Goal: Transaction & Acquisition: Download file/media

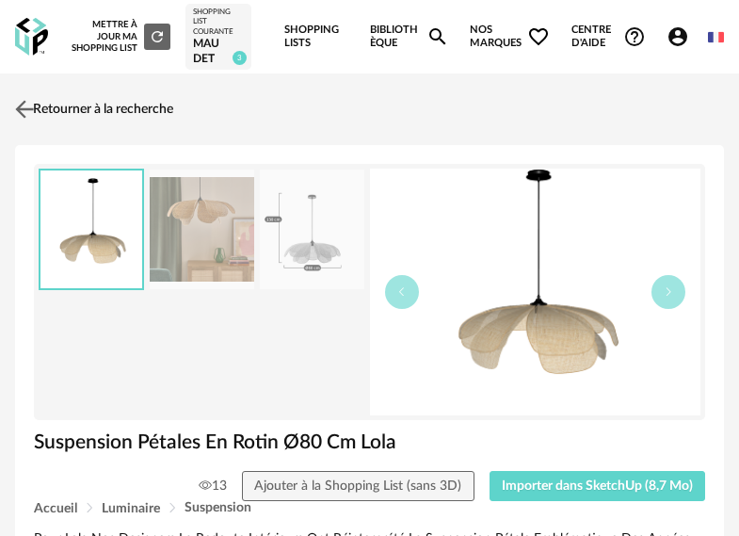
click at [29, 117] on img at bounding box center [24, 109] width 27 height 27
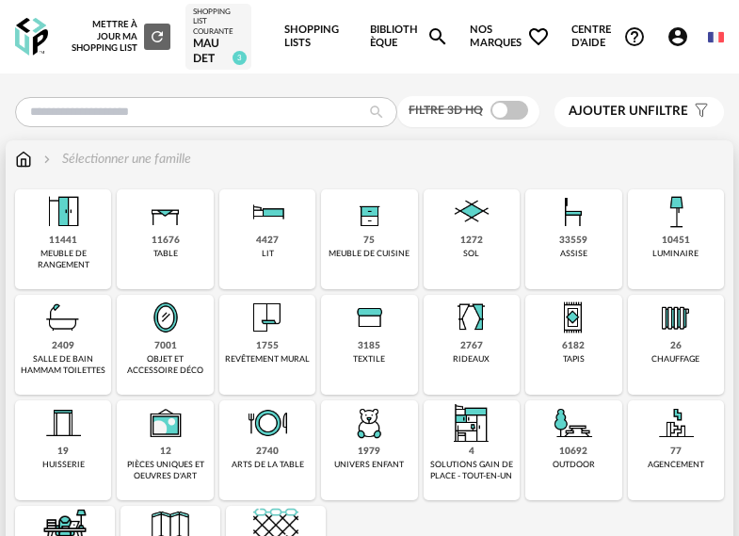
click at [571, 320] on img at bounding box center [573, 317] width 45 height 45
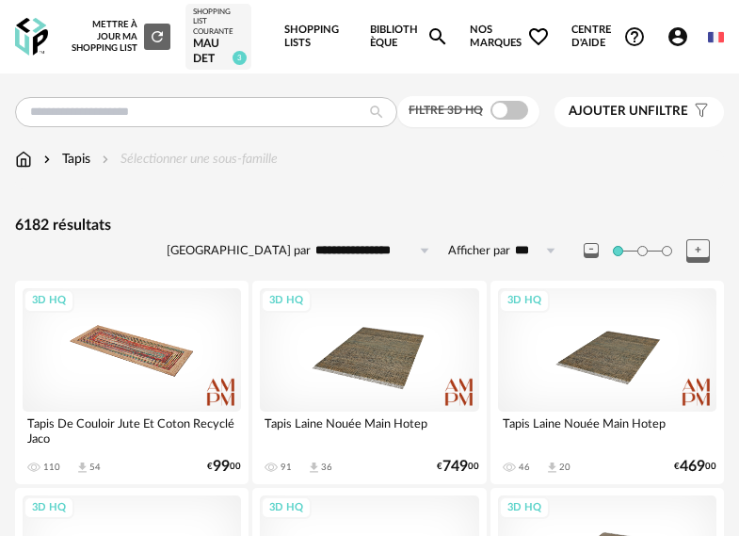
click at [635, 120] on span "Ajouter un filtre" at bounding box center [628, 112] width 120 height 16
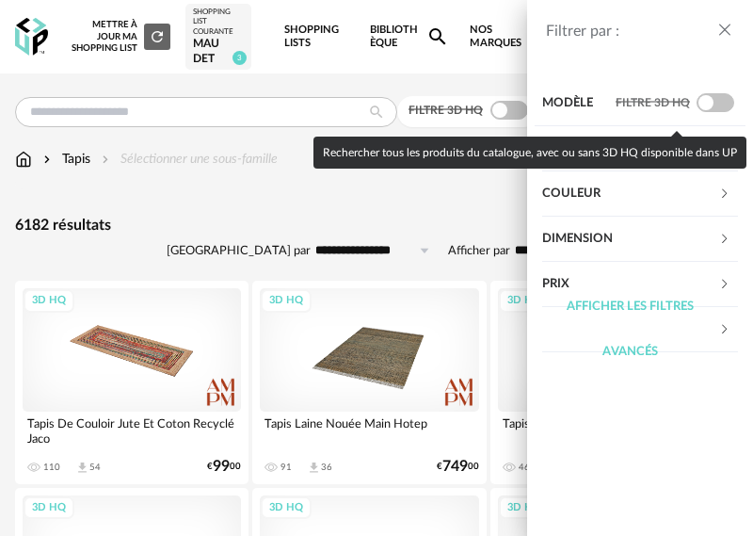
click at [712, 100] on span at bounding box center [715, 102] width 38 height 19
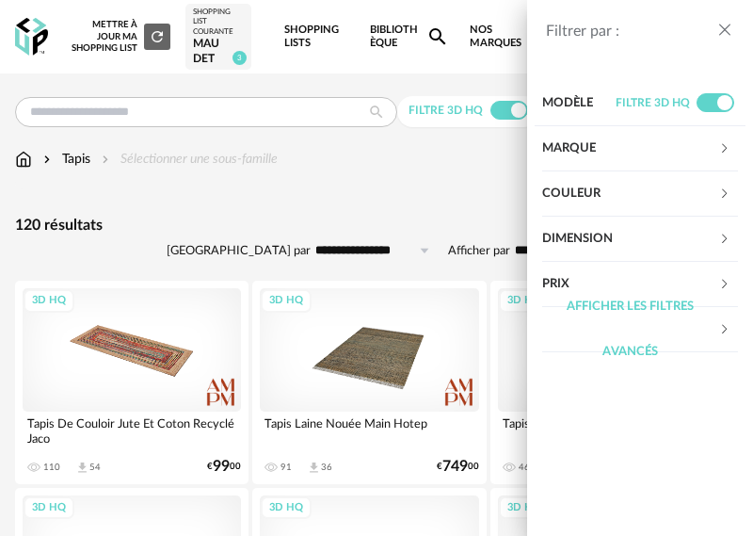
click at [673, 61] on div "Filtrer par : Modèle Filtre 3D HQ Marque &tradition 0 101 Copenhagen 0 366 Conc…" at bounding box center [640, 268] width 226 height 536
click at [727, 237] on icon at bounding box center [724, 238] width 12 height 12
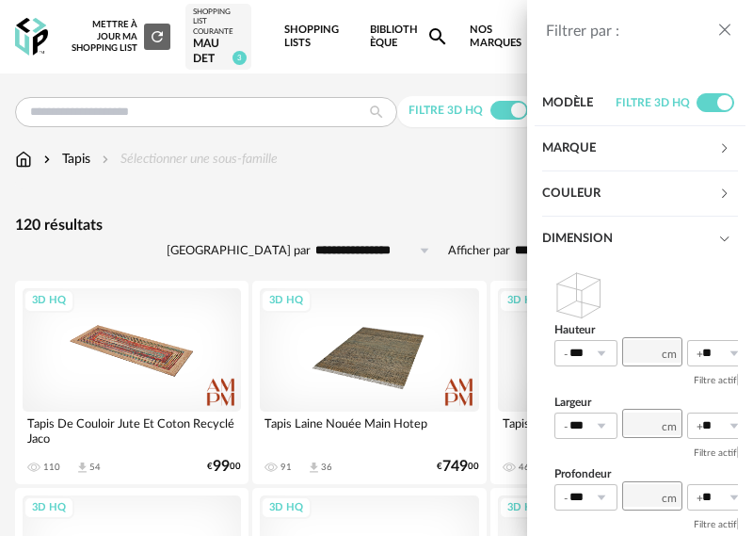
click at [718, 238] on icon at bounding box center [724, 238] width 12 height 12
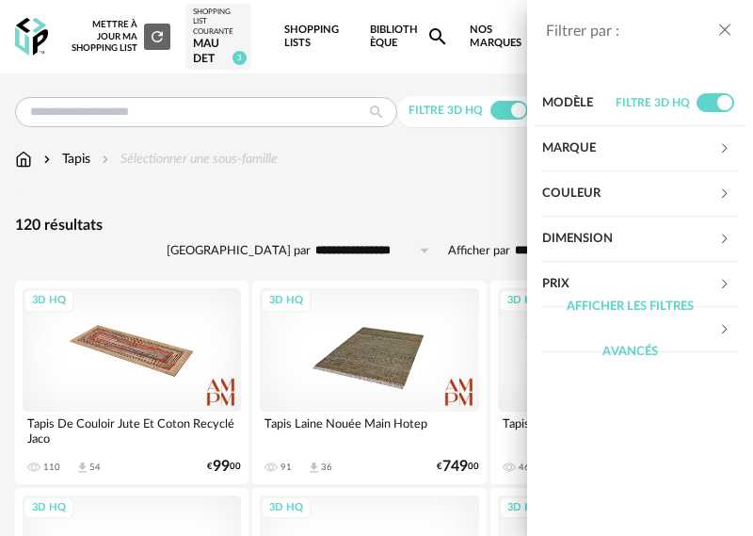
click at [727, 185] on div "Couleur" at bounding box center [640, 193] width 196 height 45
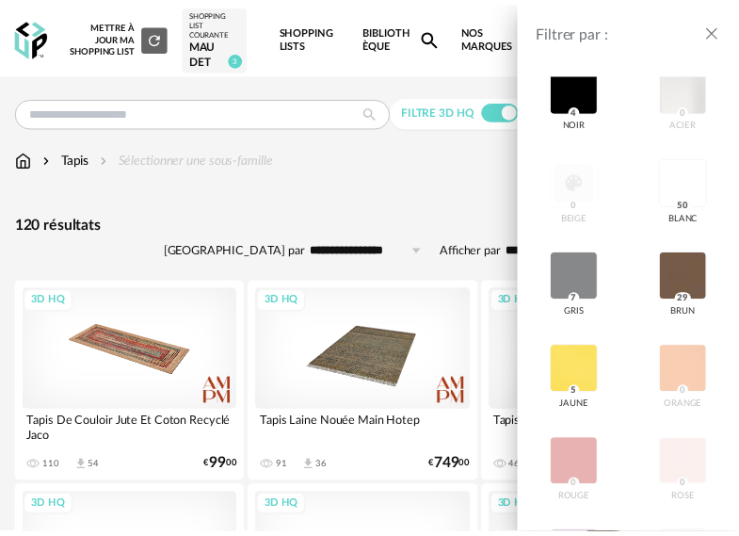
scroll to position [146, 0]
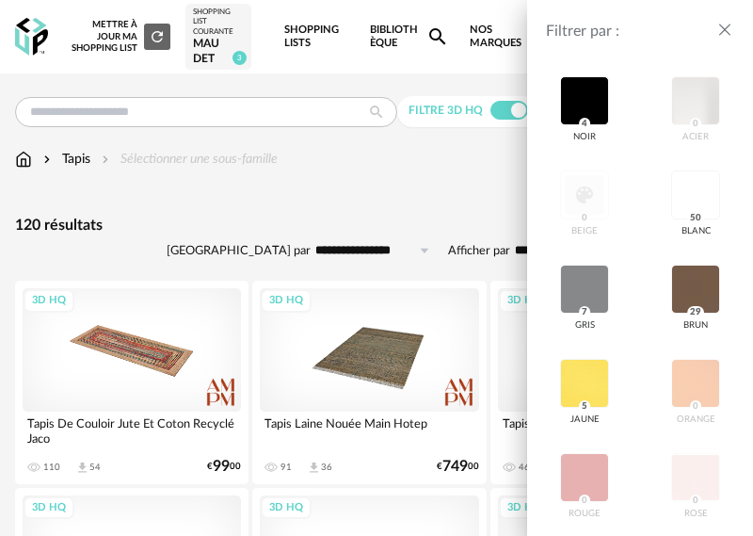
click at [583, 409] on span "5" at bounding box center [584, 406] width 11 height 13
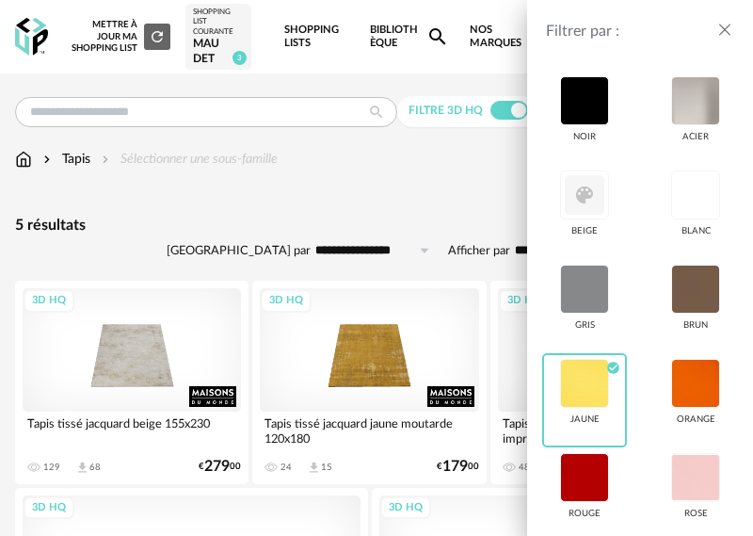
click at [396, 166] on div "Filtrer par : Modèle Filtre 3D HQ Marque &tradition 0 101 Copenhagen 0 366 Conc…" at bounding box center [376, 268] width 753 height 536
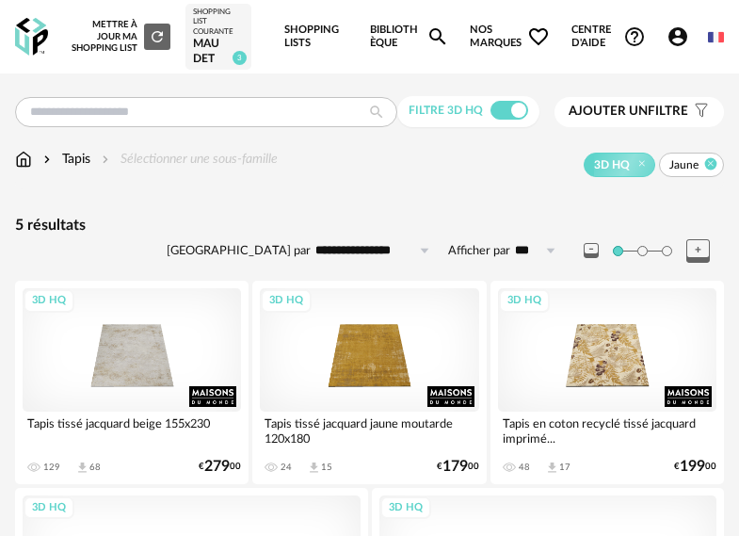
click at [716, 165] on icon at bounding box center [711, 164] width 12 height 12
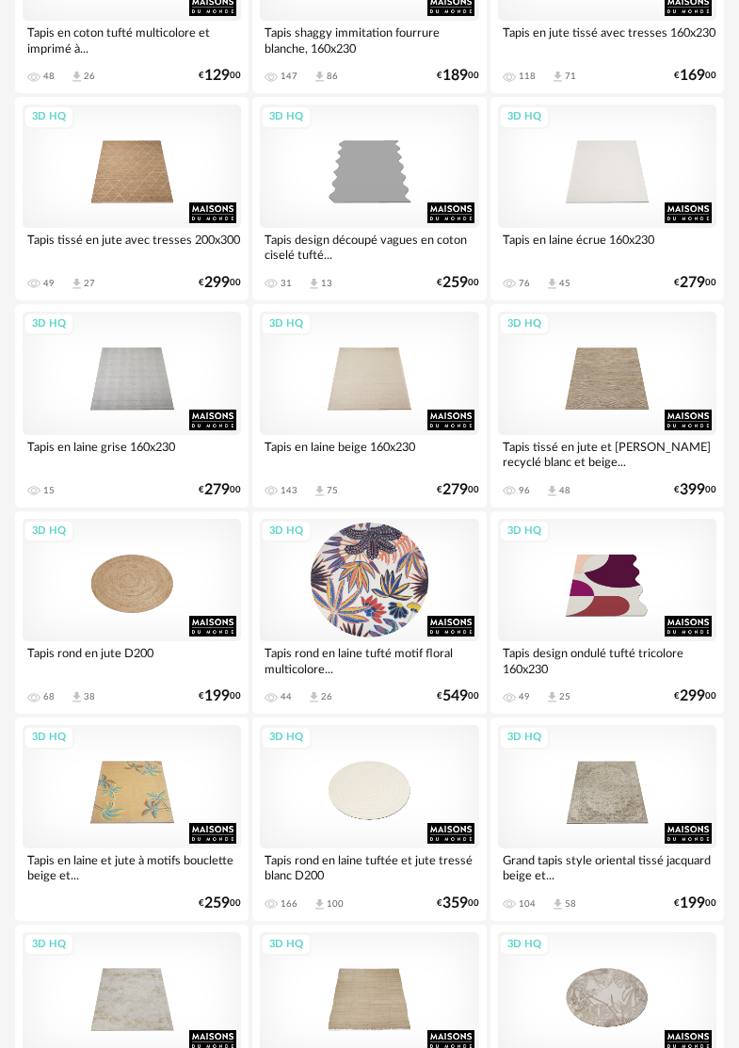
scroll to position [2729, 0]
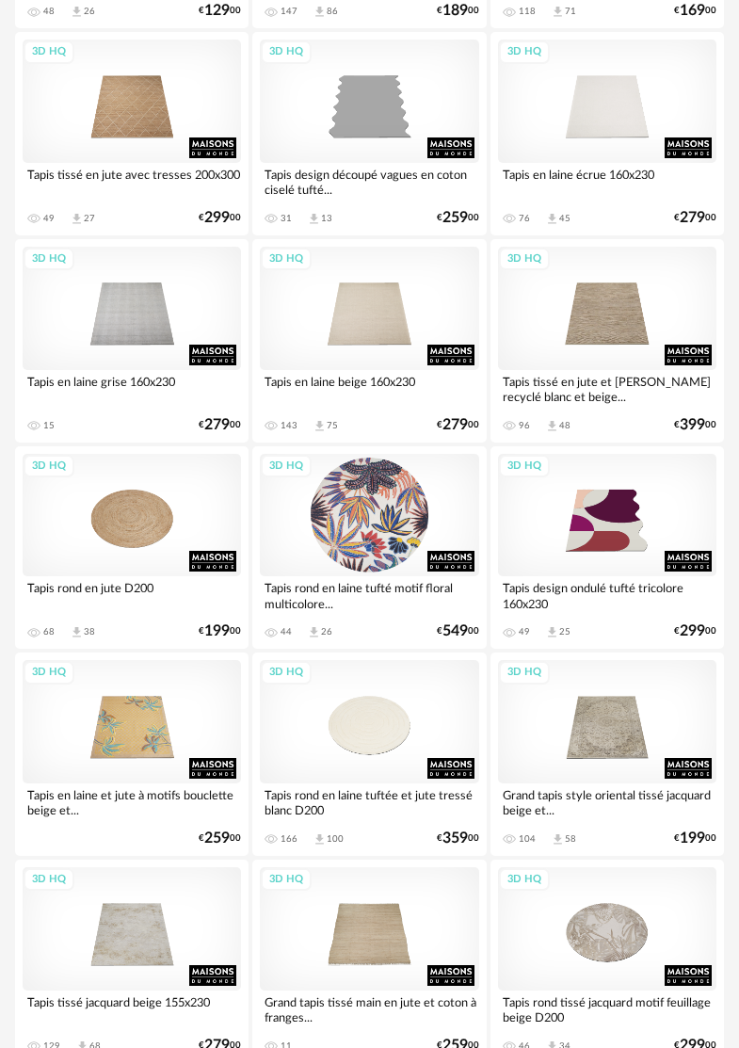
click at [403, 535] on div "3D HQ" at bounding box center [369, 515] width 218 height 123
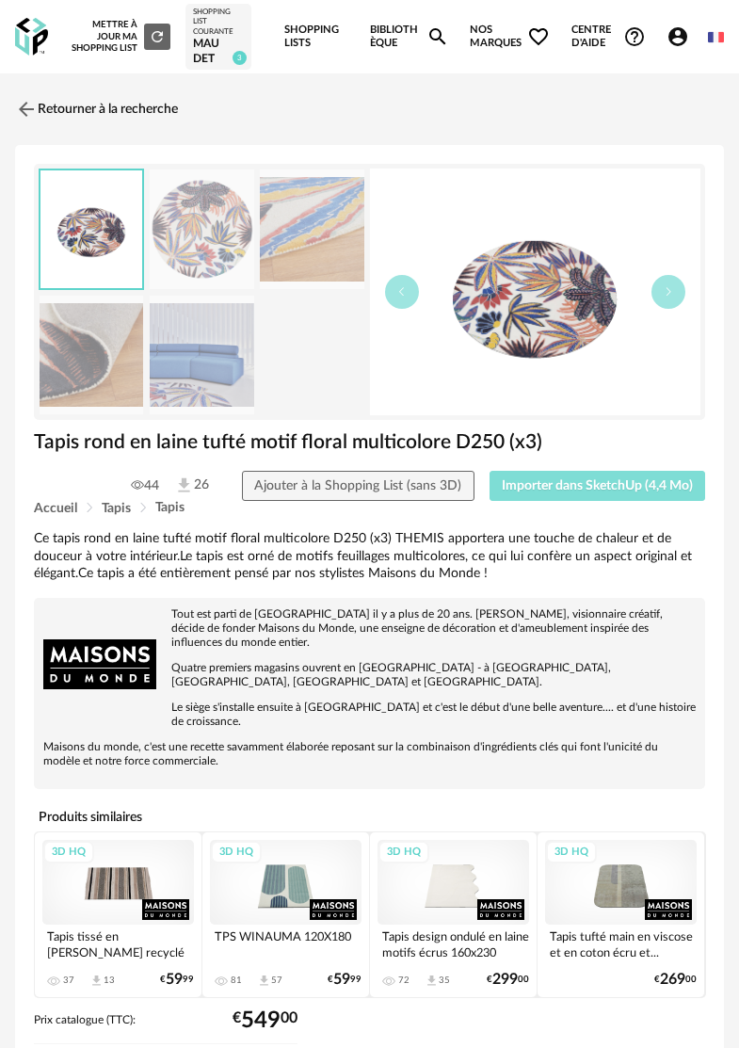
click at [579, 486] on span "Importer dans SketchUp (4,4 Mo)" at bounding box center [597, 485] width 191 height 13
click at [27, 115] on img at bounding box center [24, 109] width 27 height 27
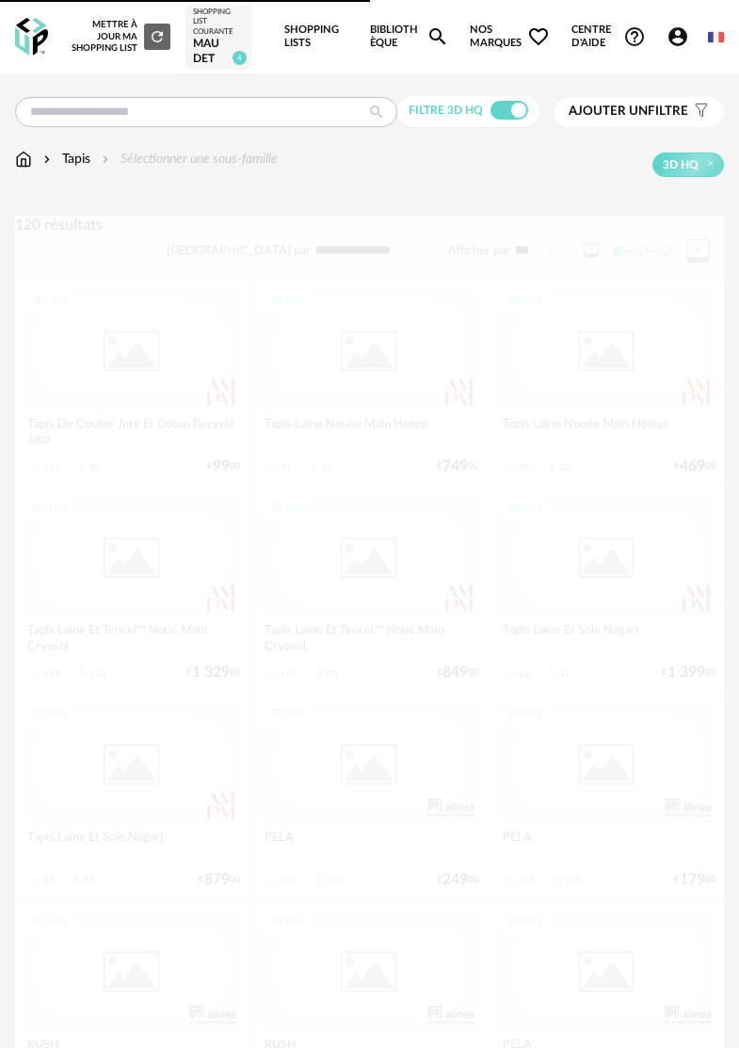
scroll to position [2729, 0]
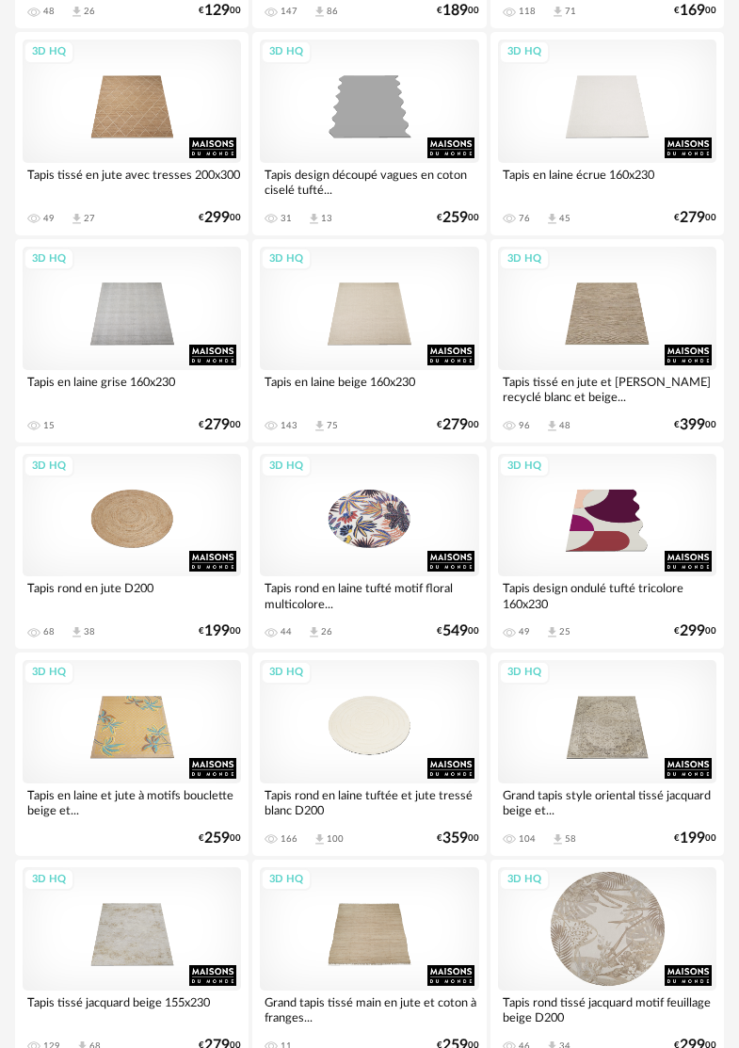
click at [639, 535] on div "3D HQ" at bounding box center [607, 928] width 218 height 123
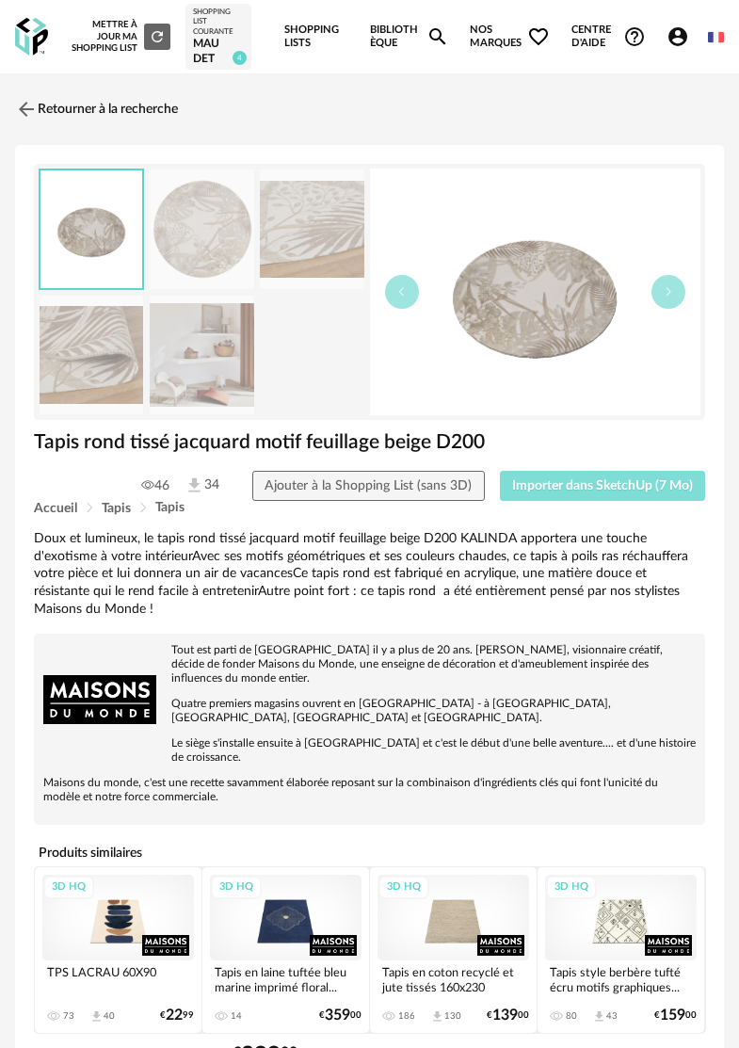
drag, startPoint x: 577, startPoint y: 476, endPoint x: 582, endPoint y: 499, distance: 23.1
click at [577, 477] on button "Importer dans SketchUp (7 Mo)" at bounding box center [603, 486] width 206 height 30
click at [32, 113] on img at bounding box center [24, 109] width 27 height 27
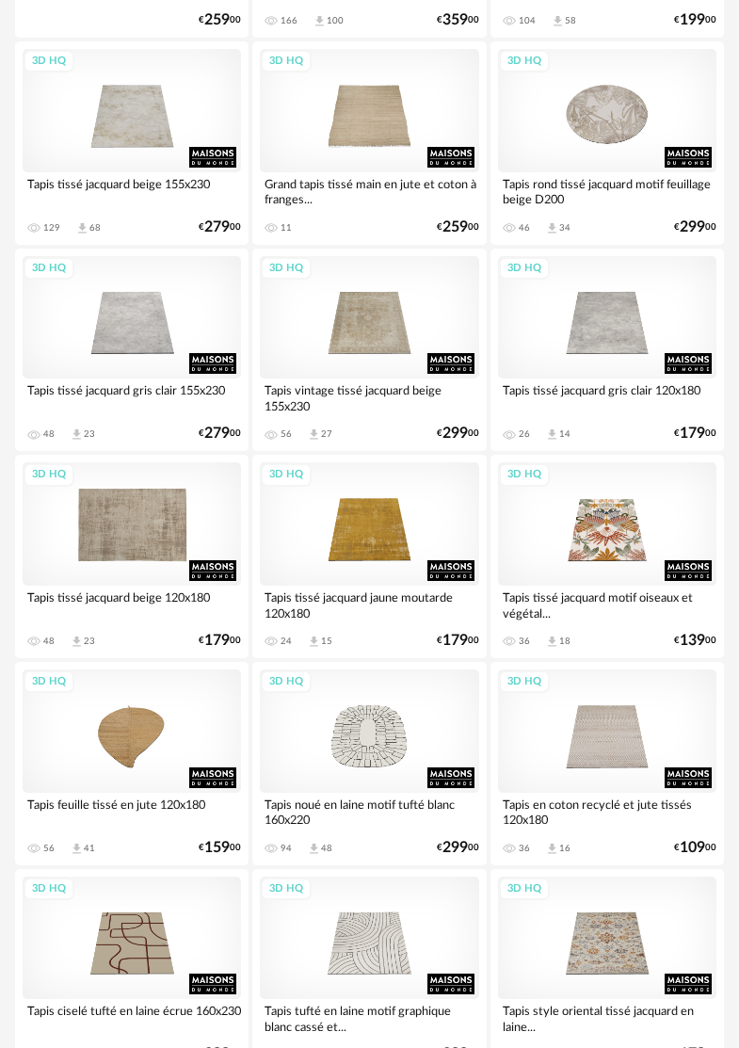
scroll to position [3106, 0]
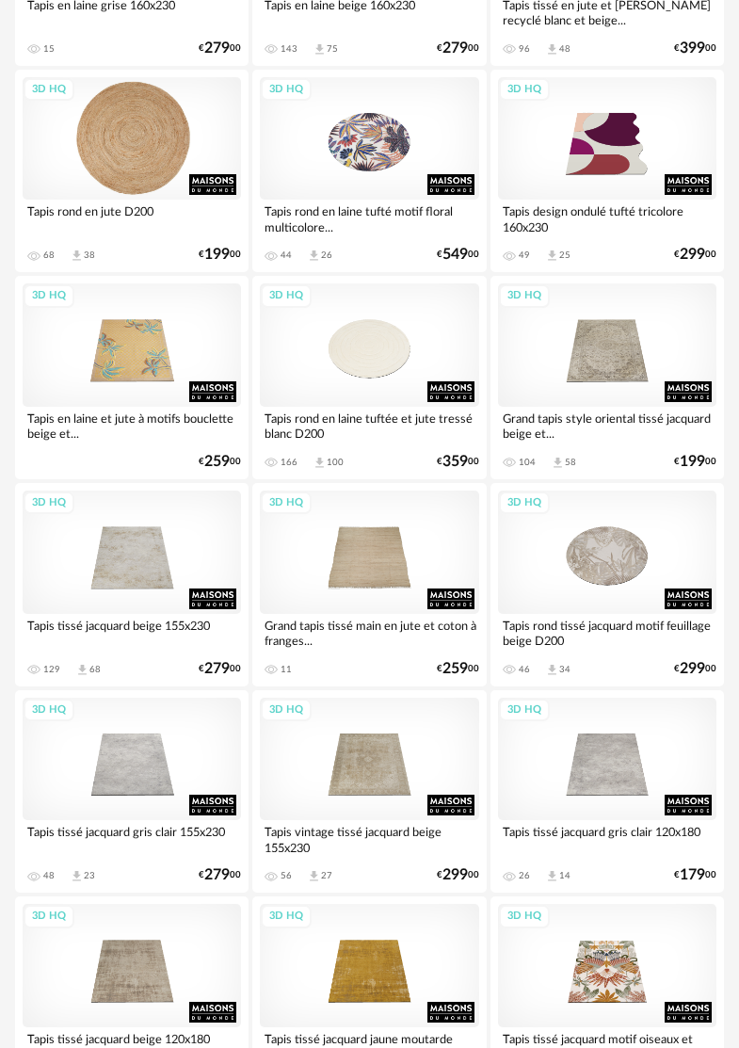
click at [127, 182] on div "3D HQ" at bounding box center [132, 138] width 218 height 123
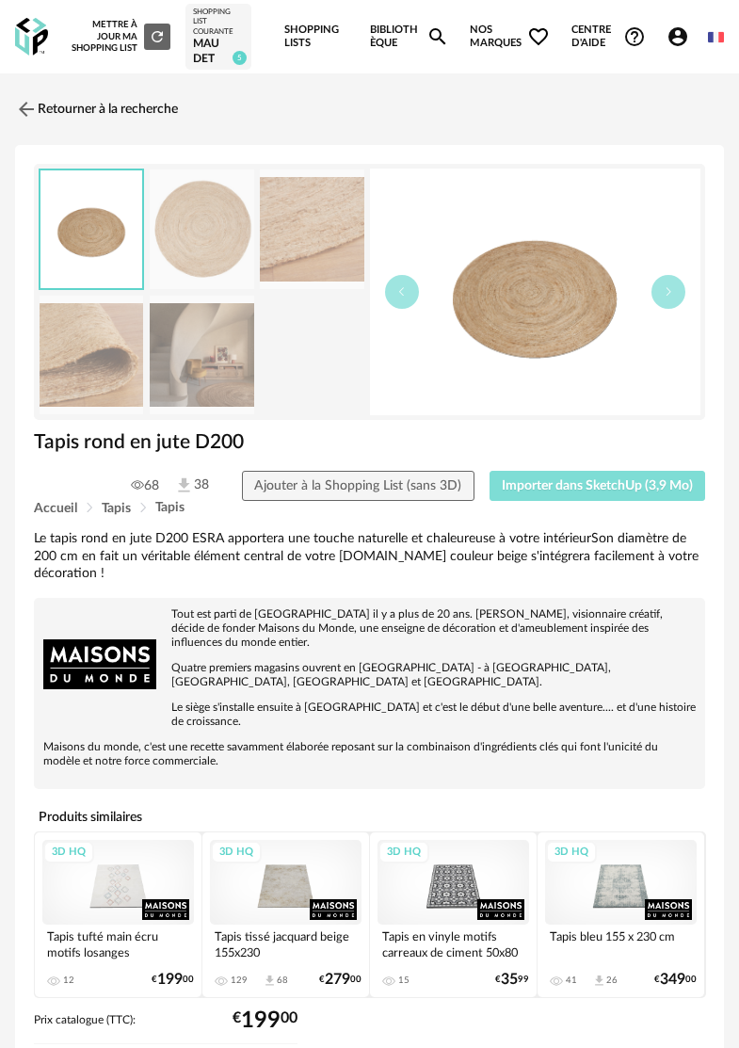
click at [614, 492] on button "Importer dans SketchUp (3,9 Mo)" at bounding box center [597, 486] width 216 height 30
click at [34, 104] on img at bounding box center [24, 109] width 27 height 27
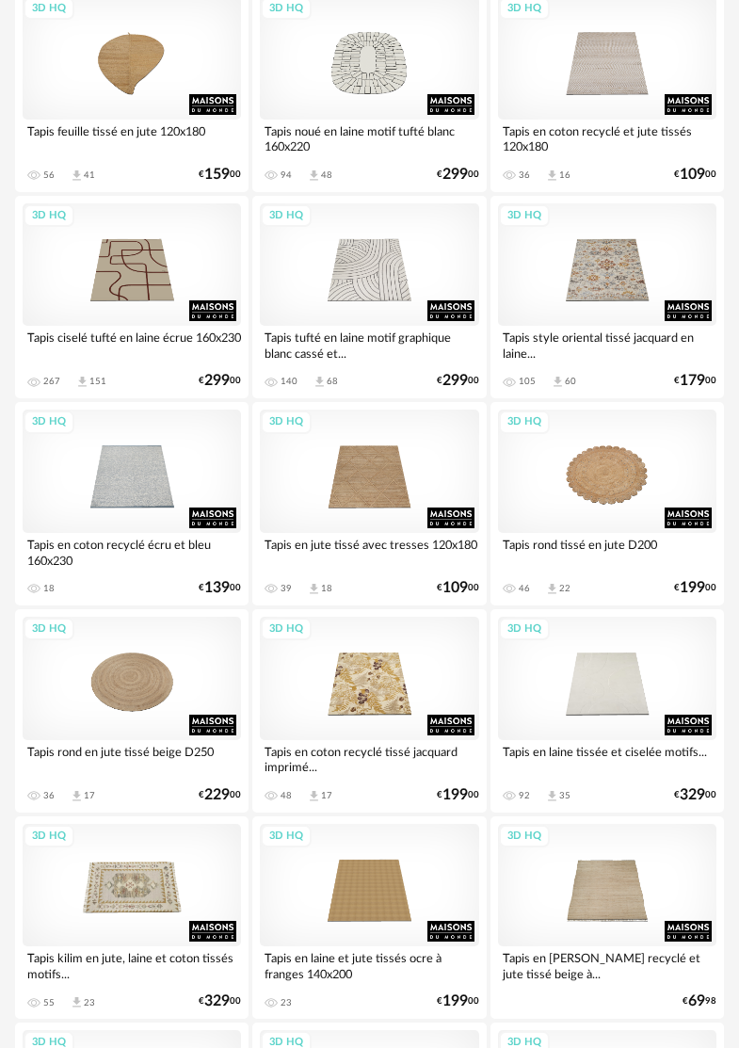
scroll to position [4329, 0]
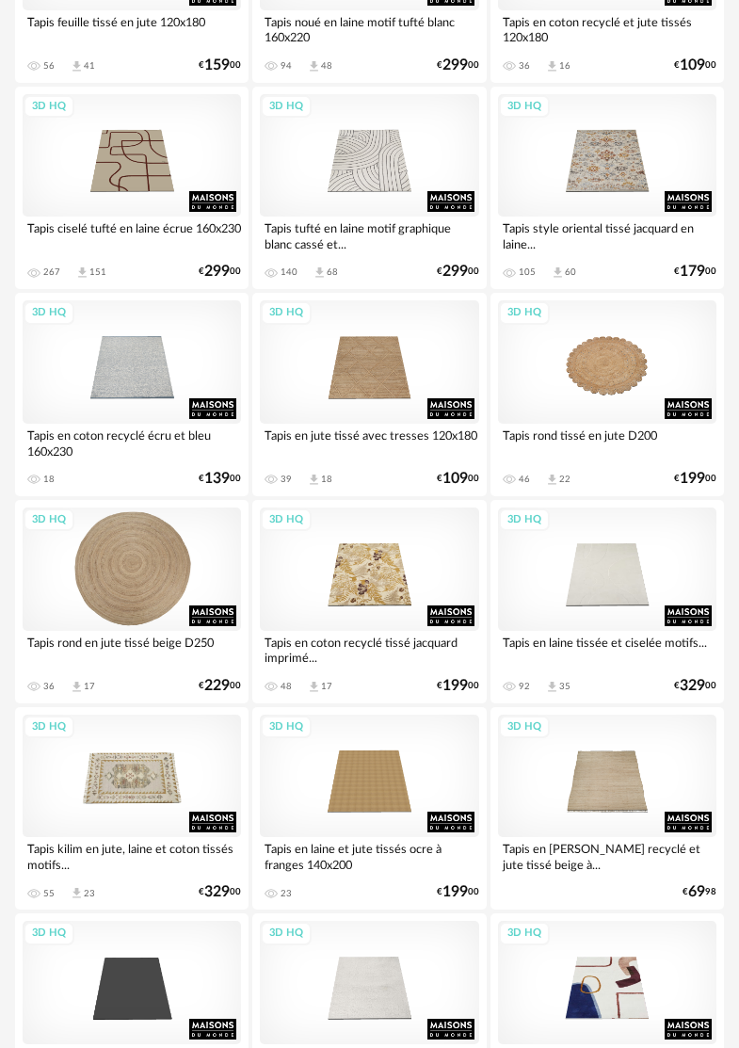
click at [131, 535] on div "3D HQ" at bounding box center [132, 568] width 218 height 123
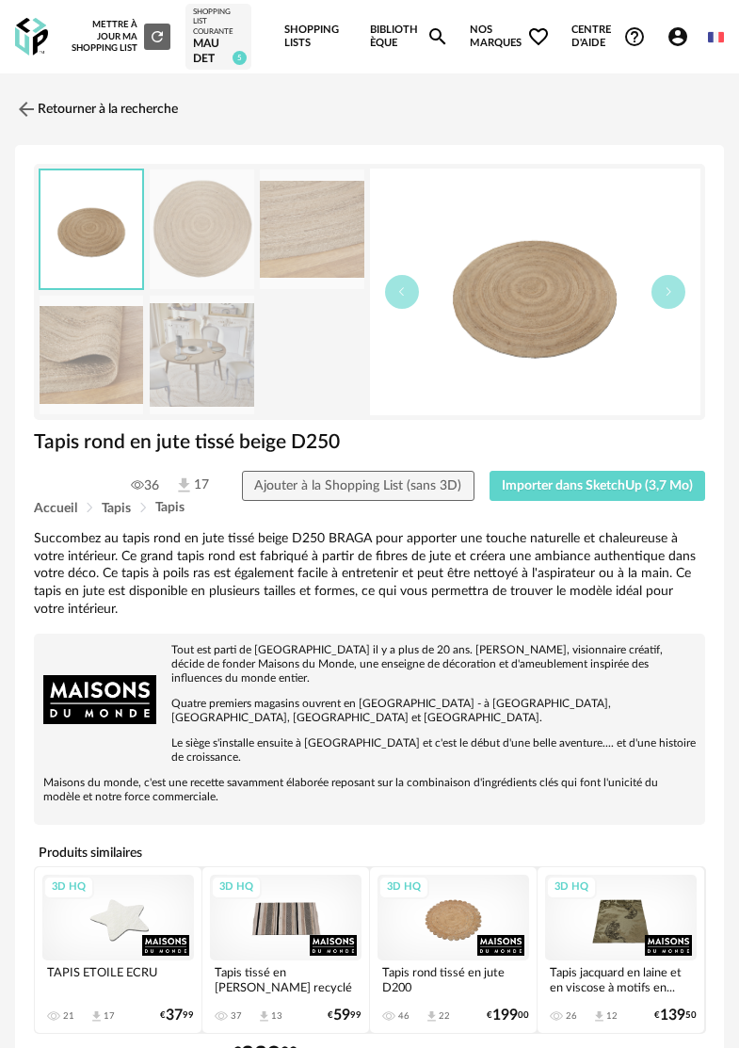
click at [642, 503] on div "Accueil Tapis Tapis" at bounding box center [369, 508] width 671 height 14
click at [637, 488] on span "Importer dans SketchUp (3,7 Mo)" at bounding box center [597, 485] width 191 height 13
